Goal: Check status: Check status

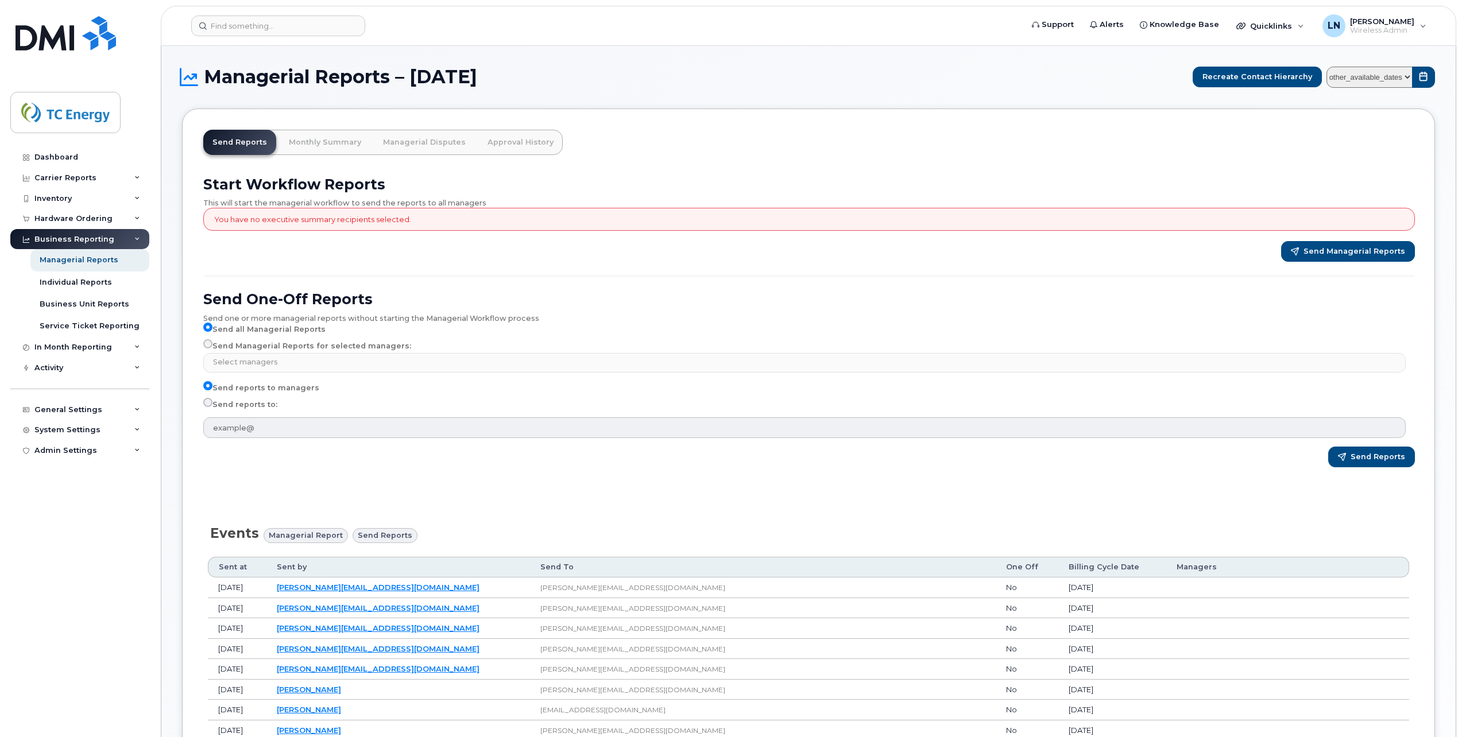
select select
click at [324, 144] on link "Monthly Summary" at bounding box center [325, 142] width 91 height 25
click at [463, 35] on form at bounding box center [603, 26] width 824 height 21
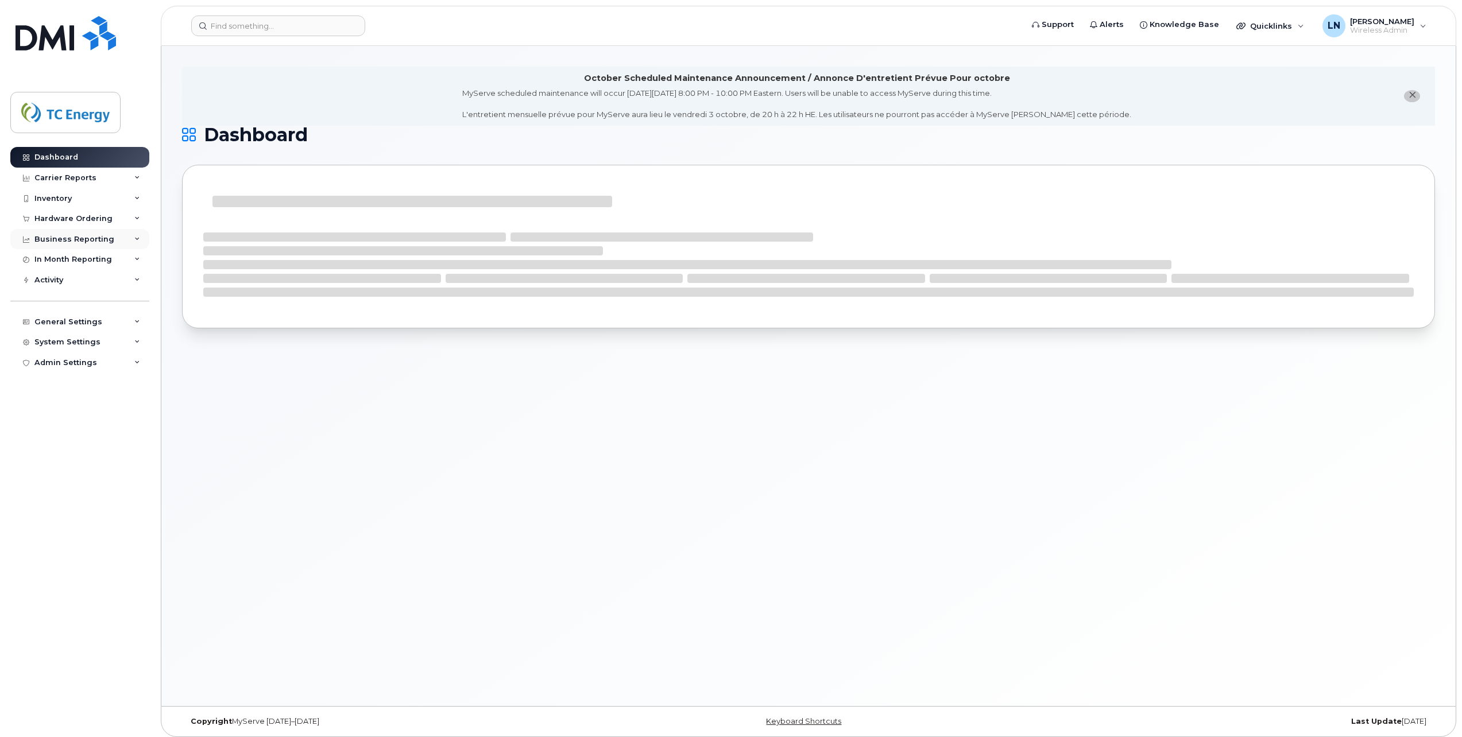
click at [118, 237] on div "Business Reporting" at bounding box center [79, 239] width 139 height 21
click at [94, 262] on div "Managerial Reports" at bounding box center [79, 260] width 79 height 10
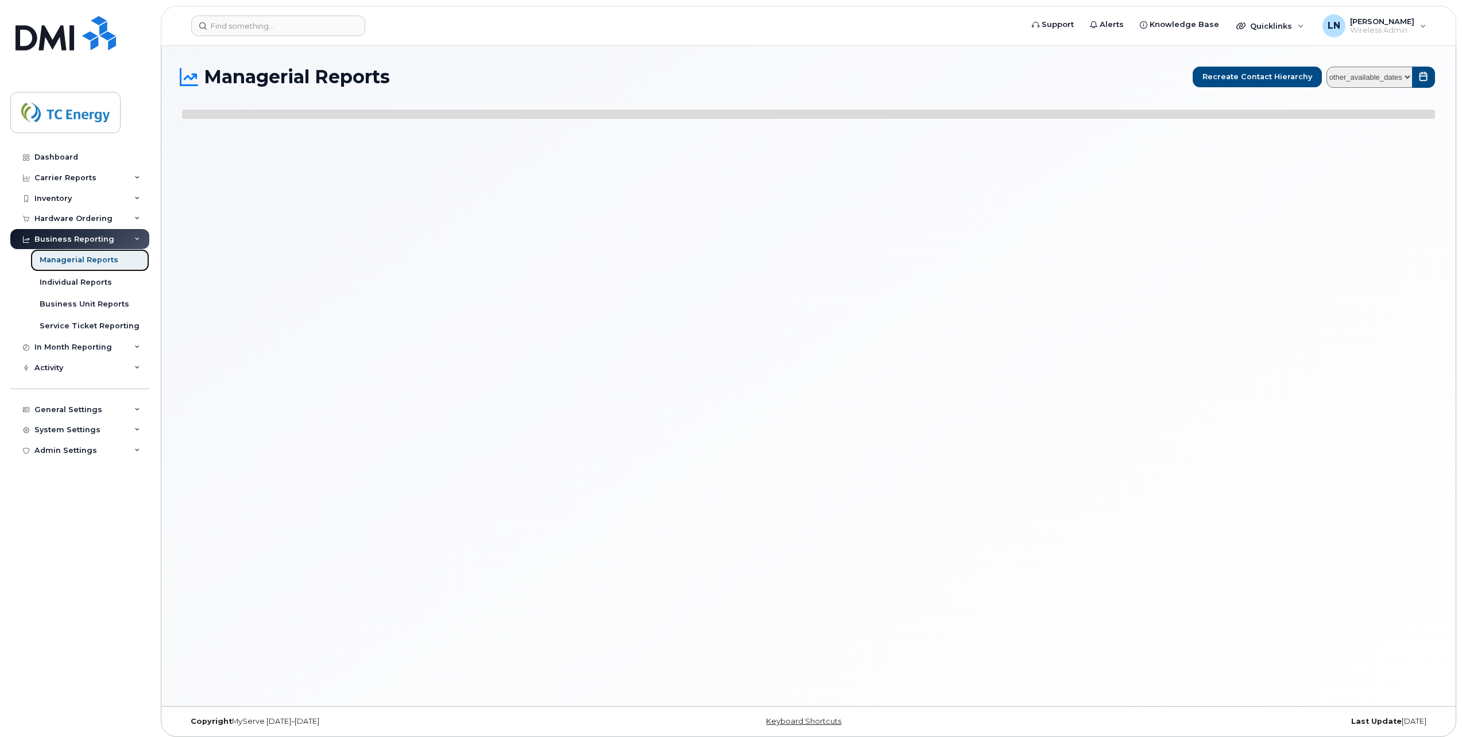
select select
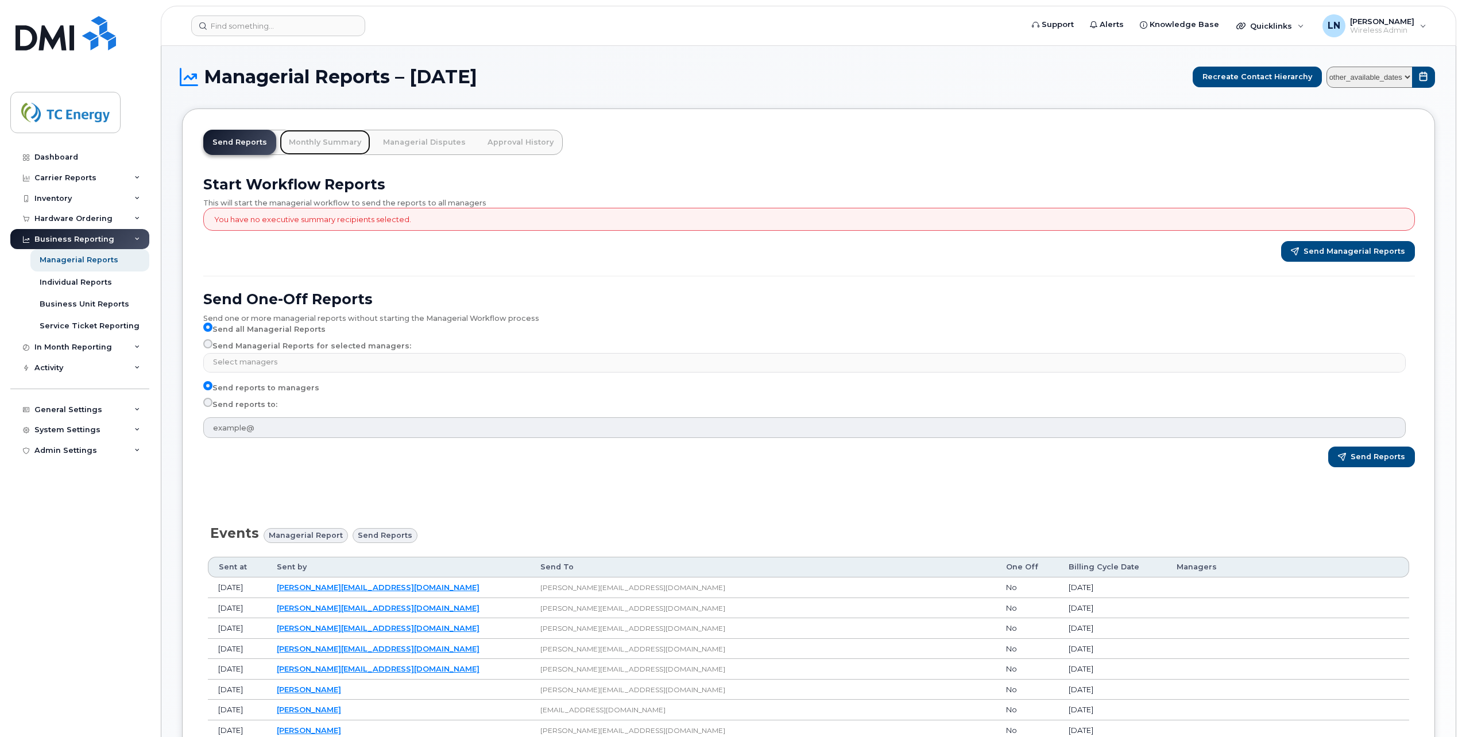
click at [326, 139] on link "Monthly Summary" at bounding box center [325, 142] width 91 height 25
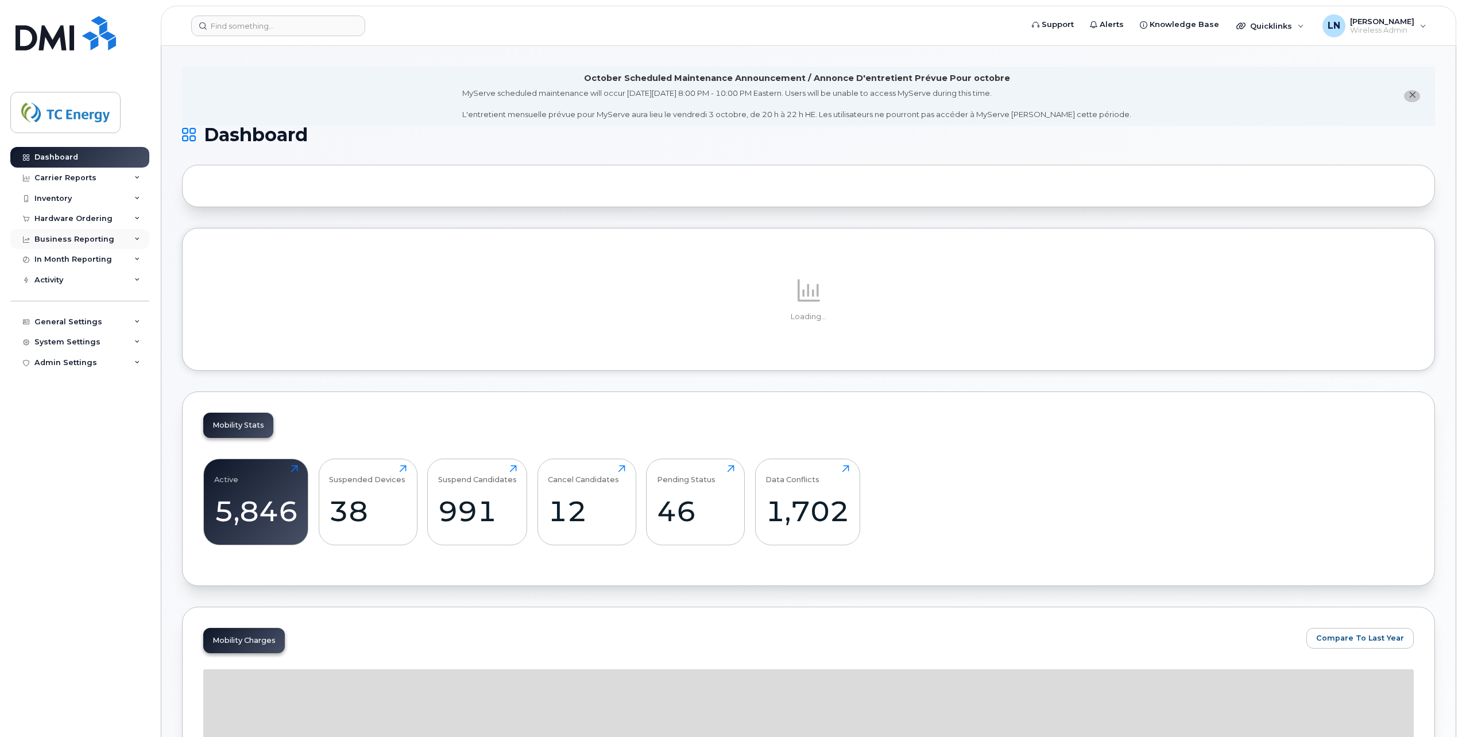
click at [140, 237] on div "Business Reporting" at bounding box center [79, 239] width 139 height 21
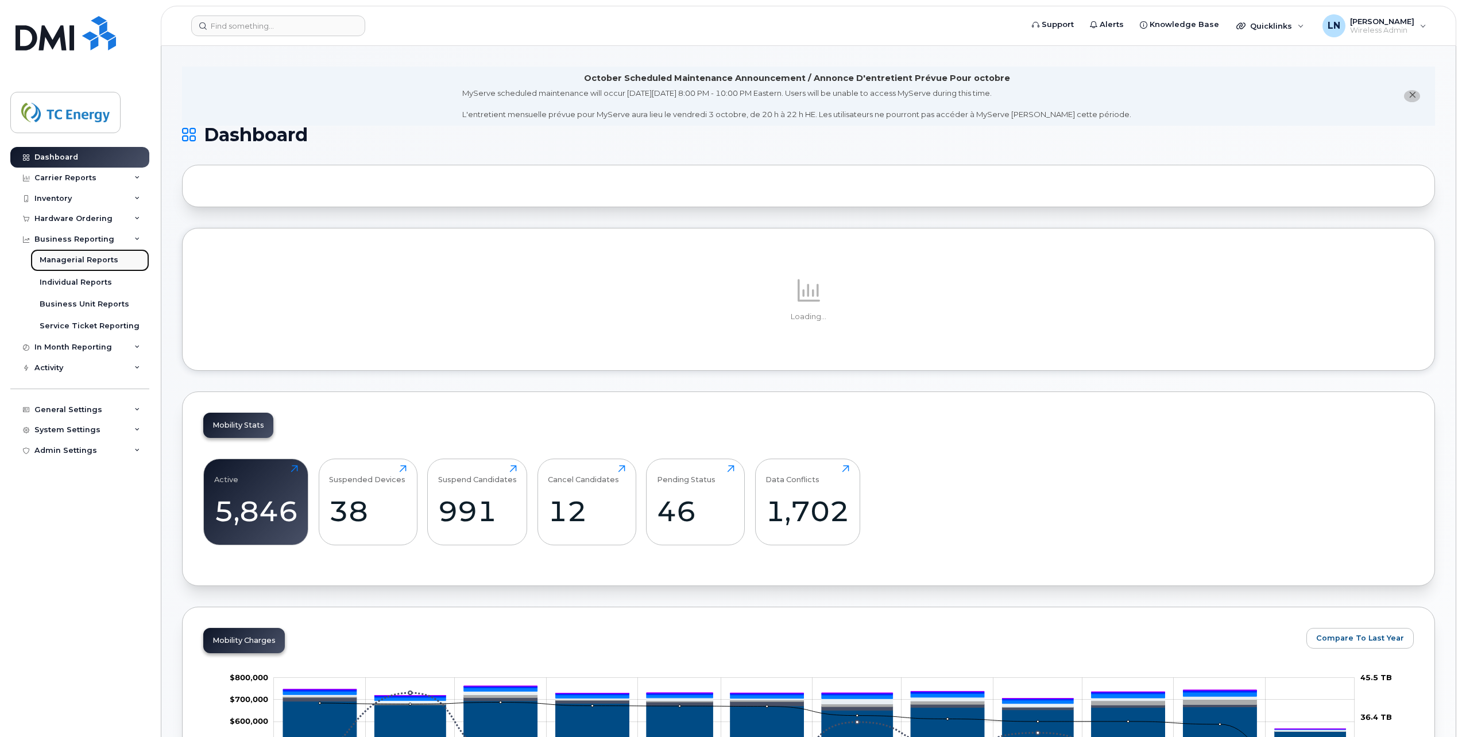
click at [85, 260] on div "Managerial Reports" at bounding box center [79, 260] width 79 height 10
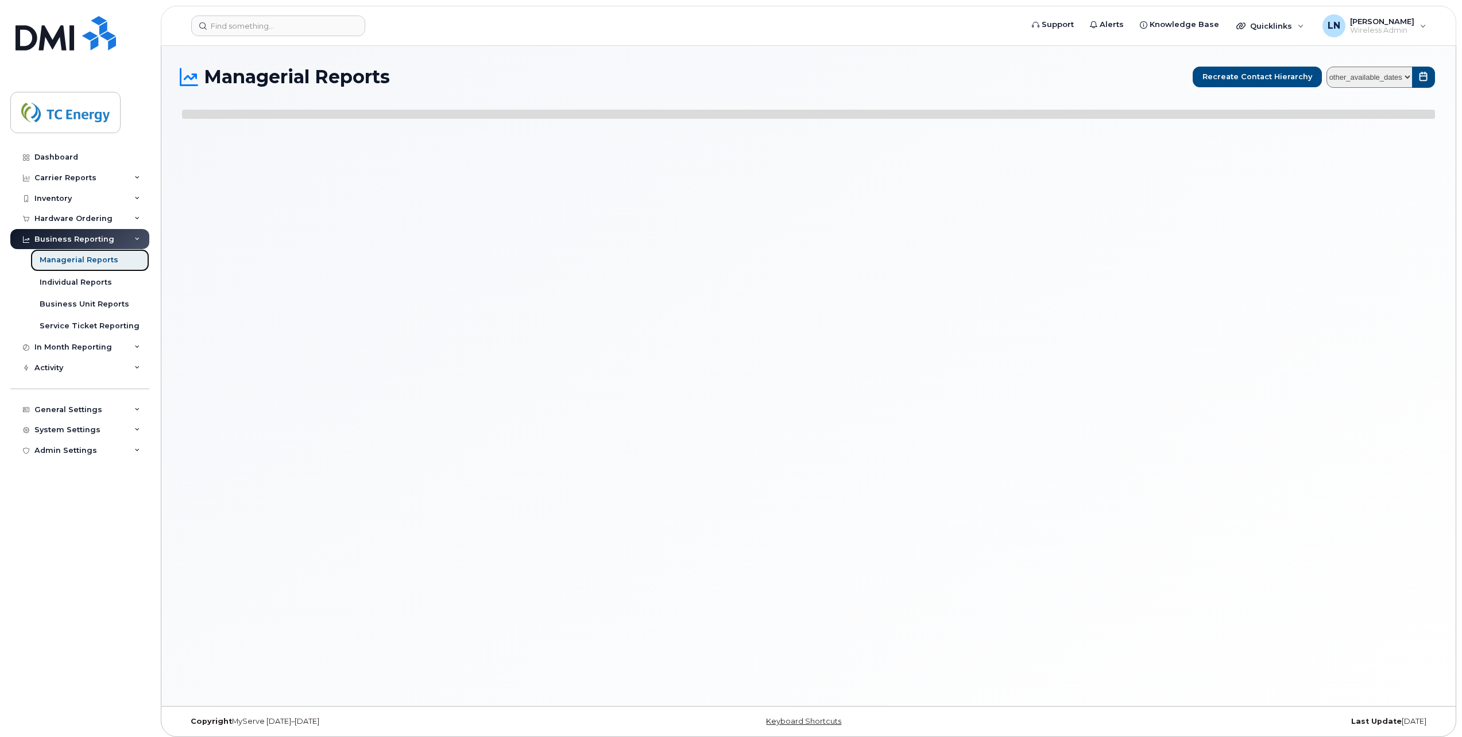
select select
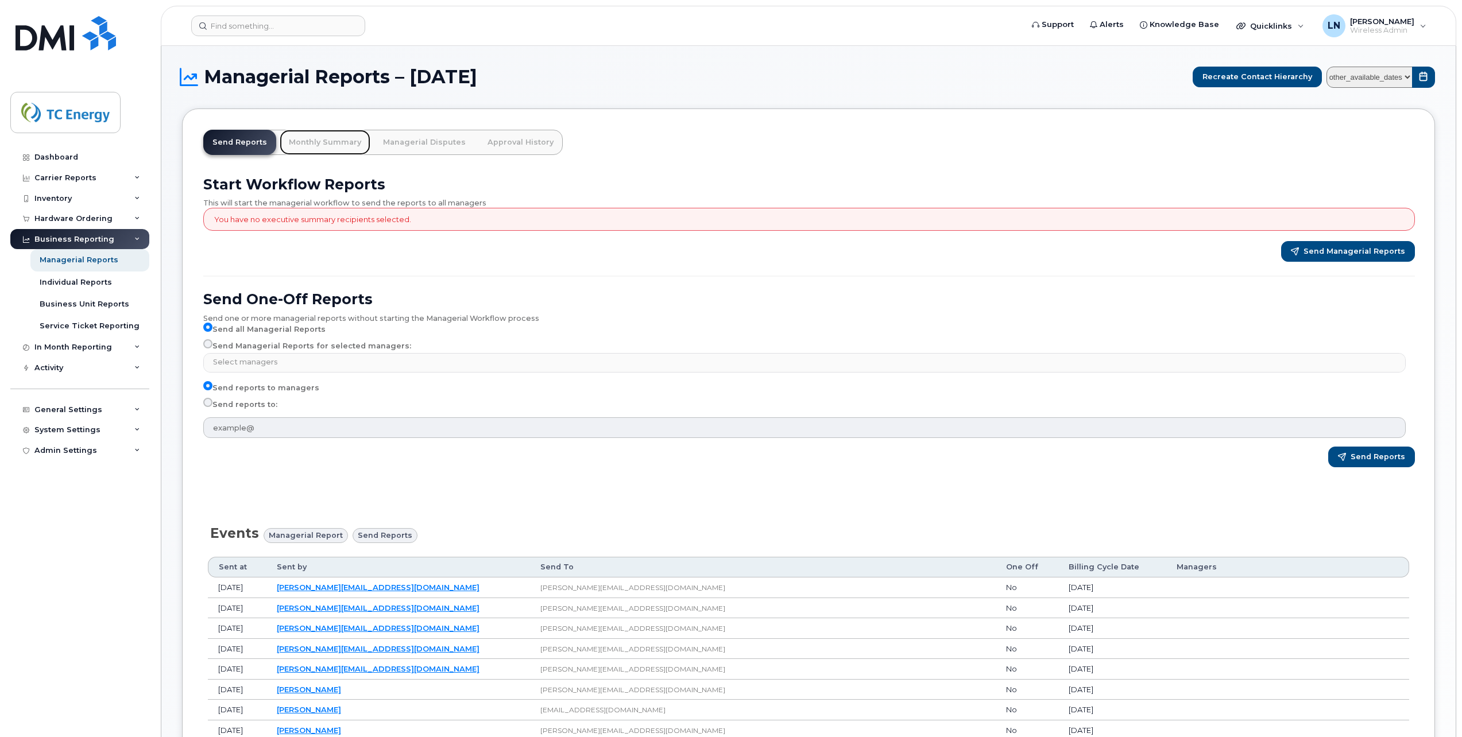
click at [315, 139] on link "Monthly Summary" at bounding box center [325, 142] width 91 height 25
click at [1408, 74] on select "other_available_dates January September August July June May April March Februa…" at bounding box center [1370, 77] width 86 height 21
select select "/customer/a96a42c8-a90e-489f-b4a8-8a2d988e56d0/reports/873e5646-7888-11f0-9a88-…"
click at [1330, 67] on select "other_available_dates January September August July June May April March Februa…" at bounding box center [1370, 77] width 86 height 21
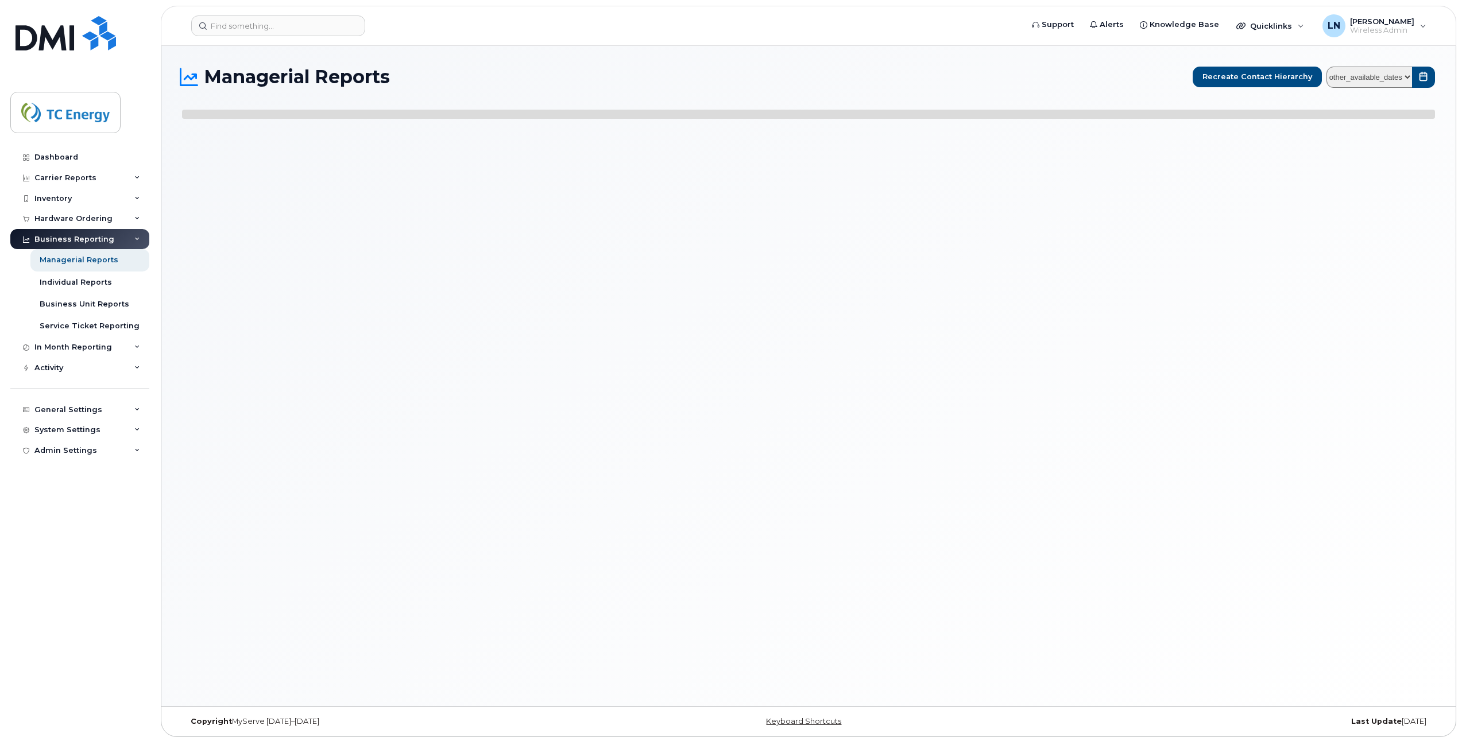
select select
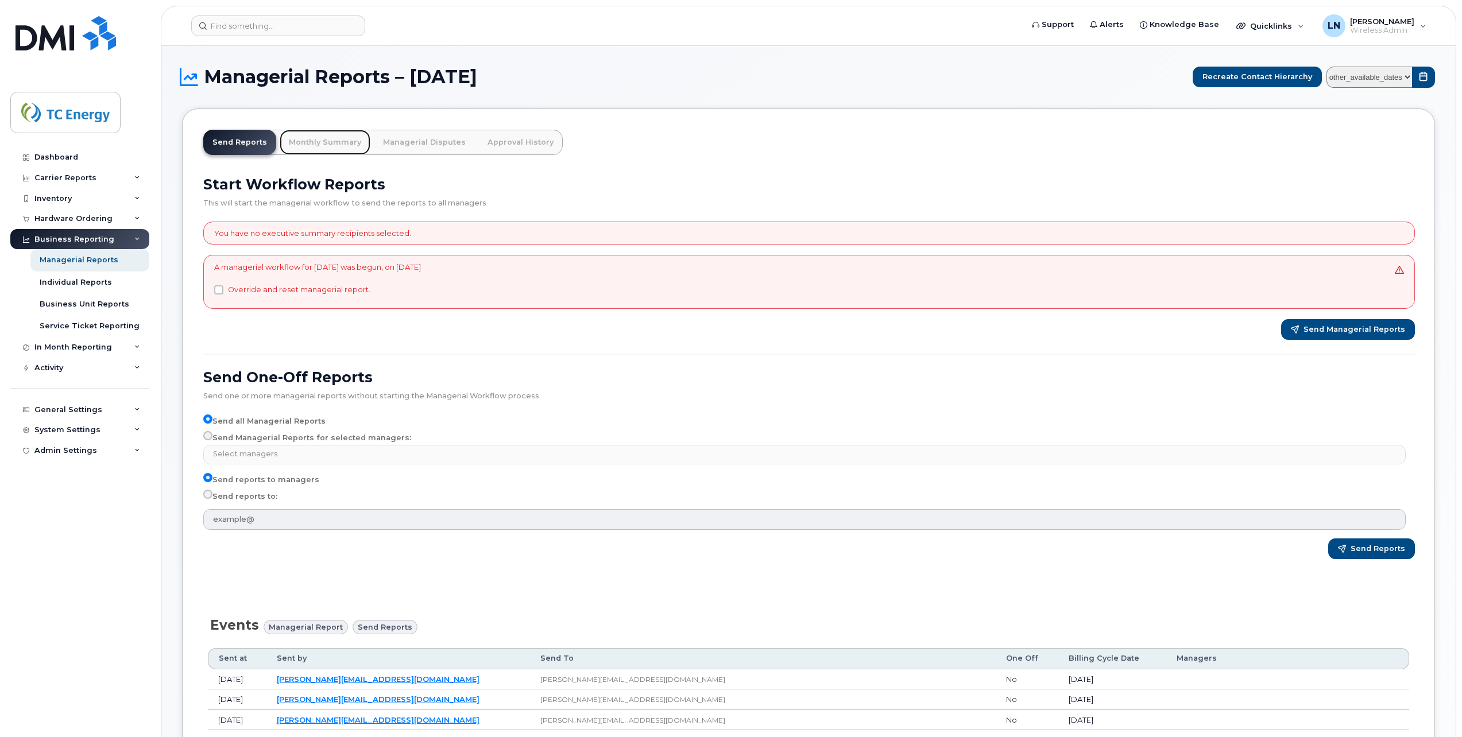
click at [333, 141] on link "Monthly Summary" at bounding box center [325, 142] width 91 height 25
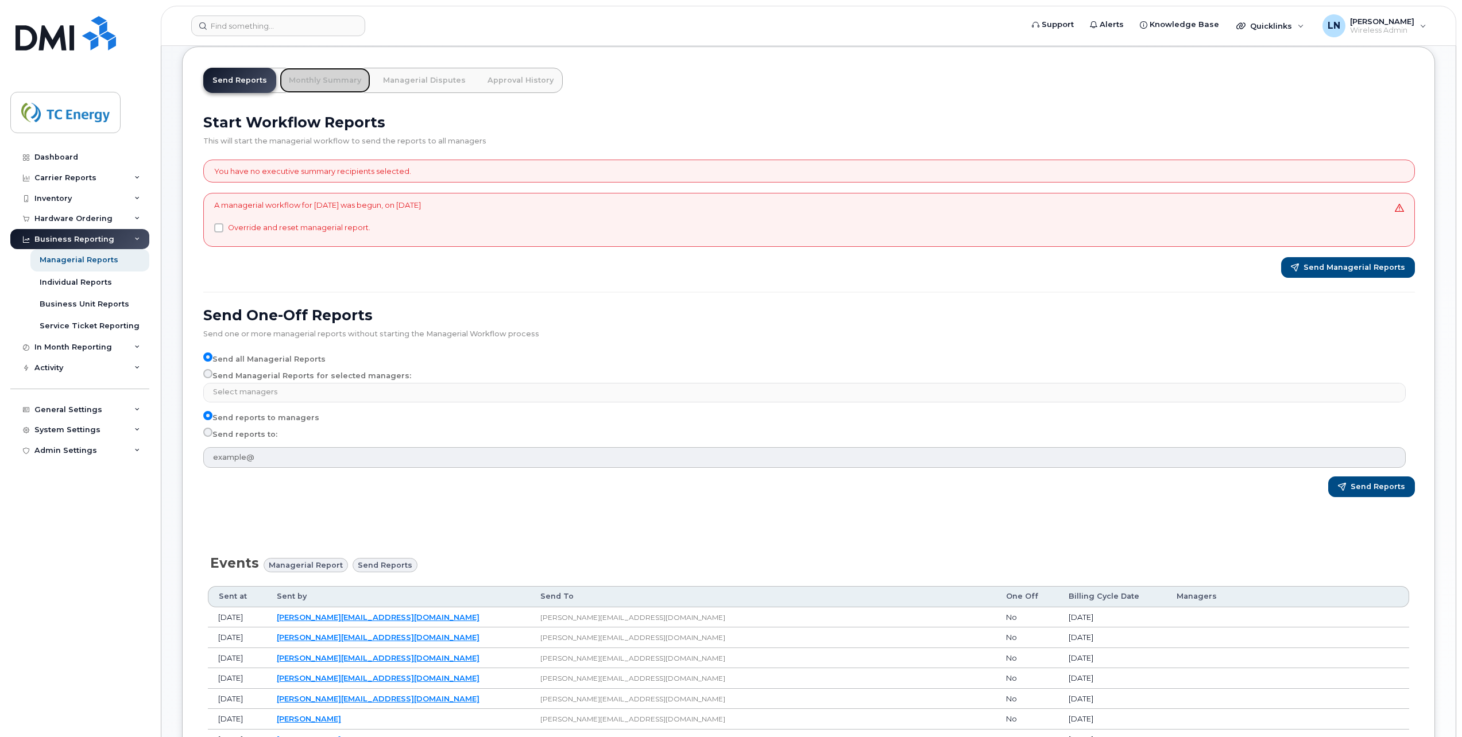
scroll to position [57, 0]
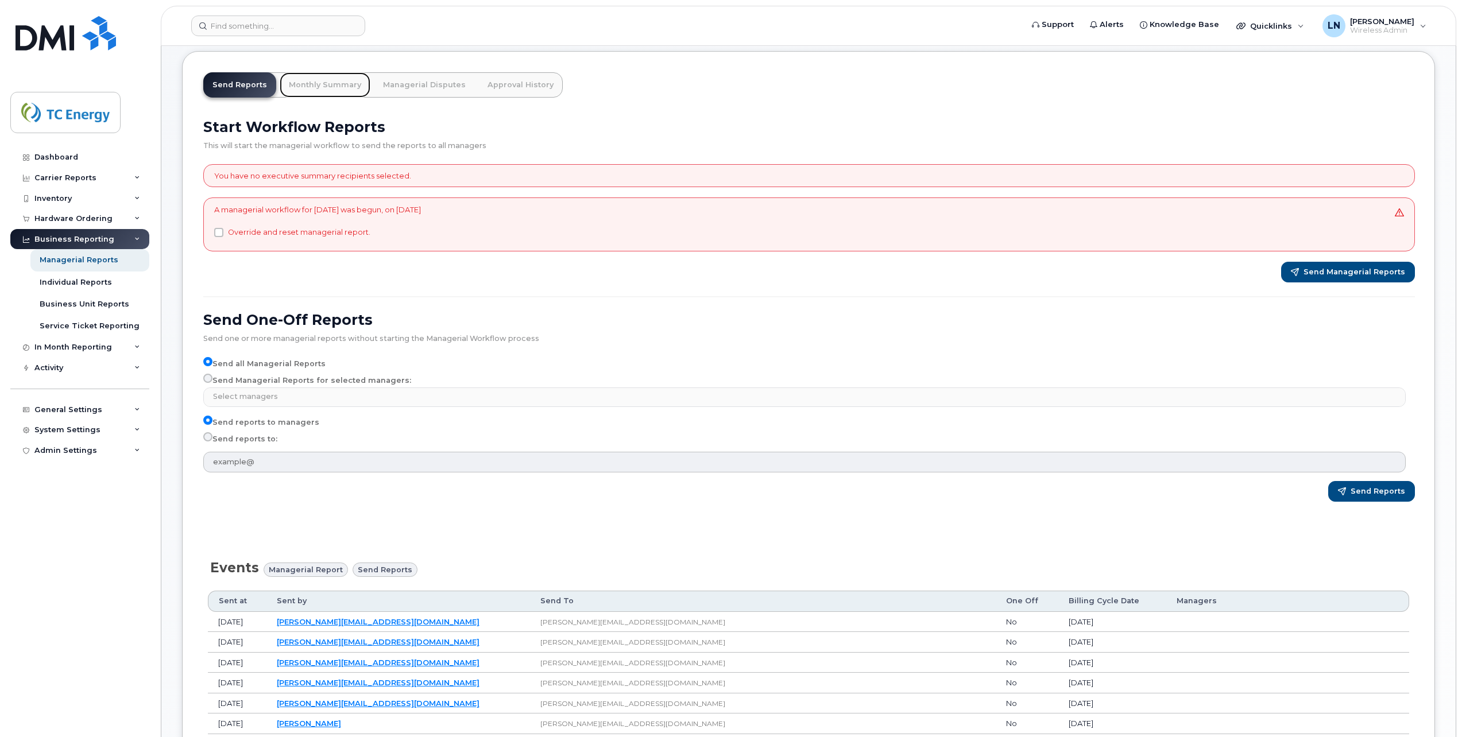
click at [320, 87] on link "Monthly Summary" at bounding box center [325, 84] width 91 height 25
click at [333, 80] on link "Monthly Summary" at bounding box center [325, 84] width 91 height 25
